Goal: Information Seeking & Learning: Learn about a topic

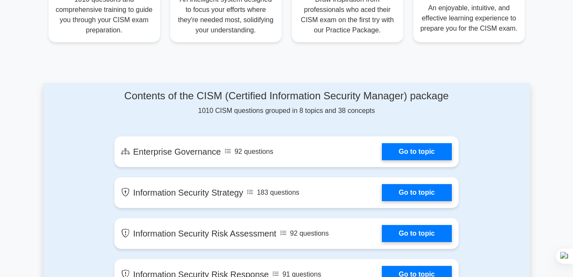
scroll to position [384, 0]
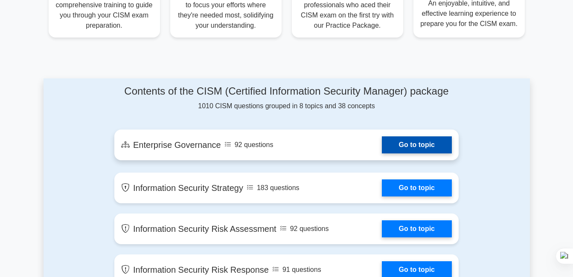
click at [418, 143] on link "Go to topic" at bounding box center [417, 145] width 70 height 17
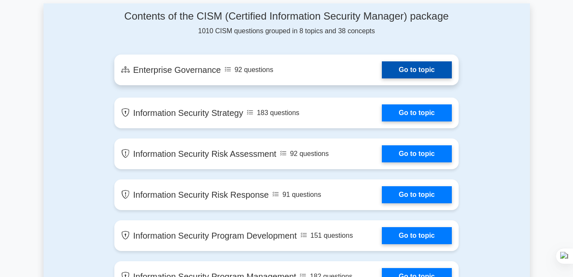
scroll to position [470, 0]
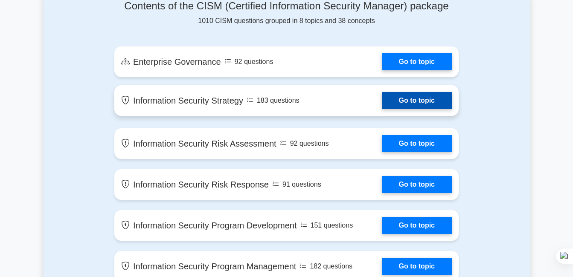
click at [382, 103] on link "Go to topic" at bounding box center [417, 100] width 70 height 17
